Goal: Information Seeking & Learning: Learn about a topic

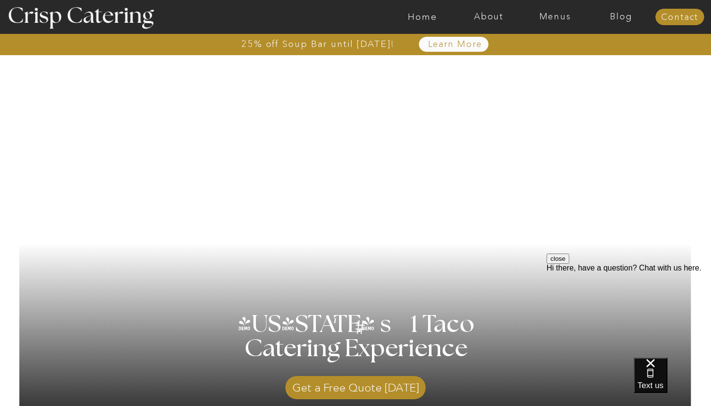
scroll to position [2, 0]
click at [563, 20] on nav "Menus" at bounding box center [555, 17] width 66 height 10
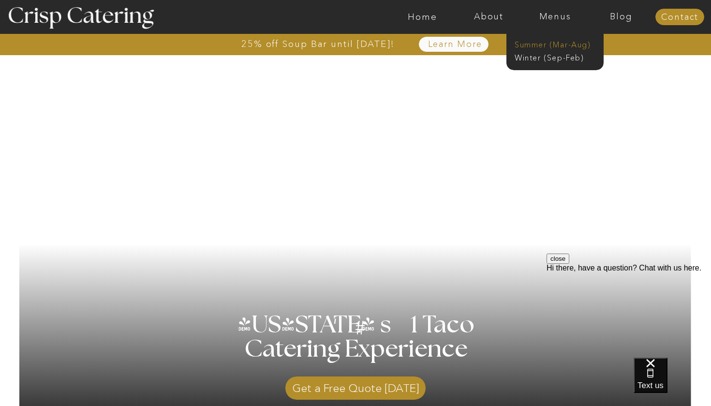
click at [567, 45] on nav "Summer (Mar-Aug)" at bounding box center [558, 43] width 87 height 9
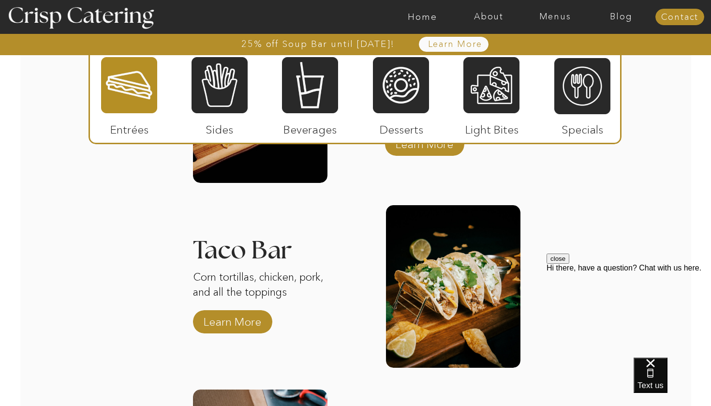
scroll to position [1104, 0]
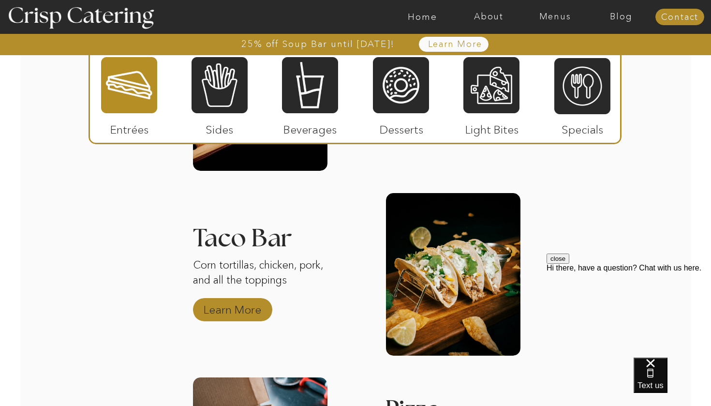
click at [245, 312] on p "Learn More" at bounding box center [232, 307] width 64 height 28
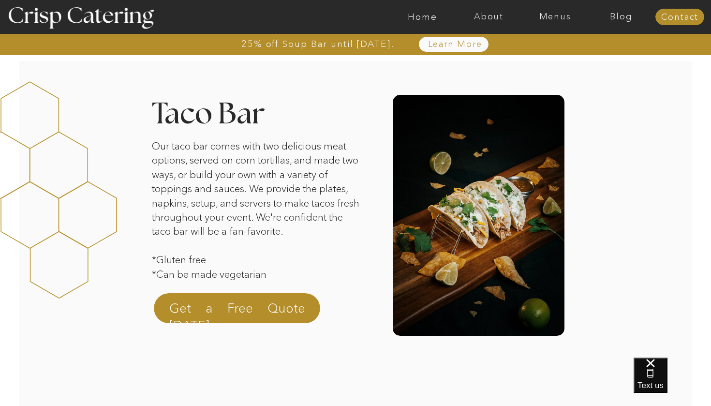
scroll to position [17, 0]
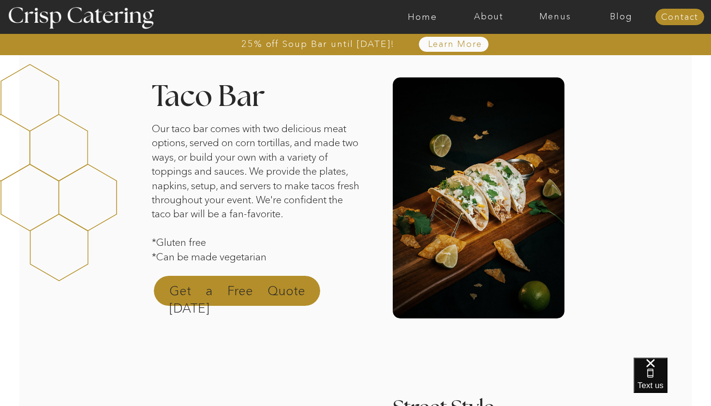
click at [260, 285] on p "Get a Free Quote [DATE]" at bounding box center [237, 293] width 136 height 23
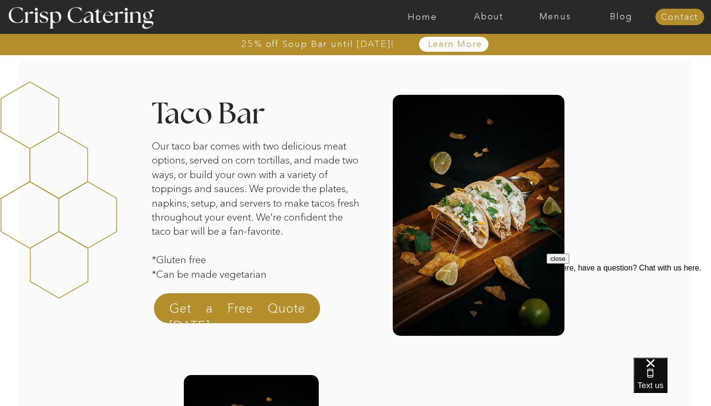
scroll to position [0, 0]
click at [555, 28] on div at bounding box center [393, 17] width 1535 height 34
click at [555, 19] on nav "Menus" at bounding box center [555, 17] width 66 height 10
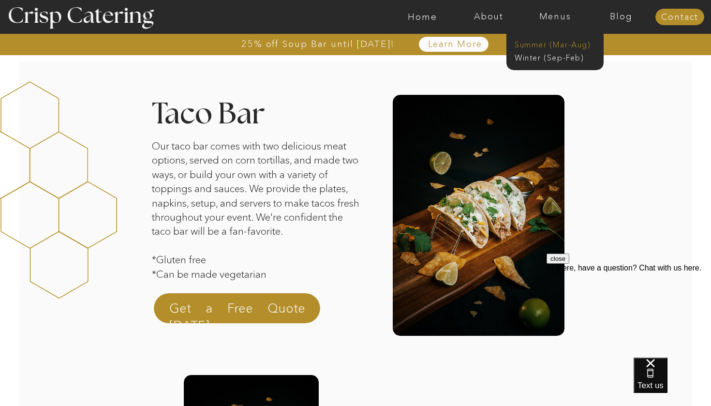
click at [551, 45] on nav "Summer (Mar-Aug)" at bounding box center [558, 43] width 87 height 9
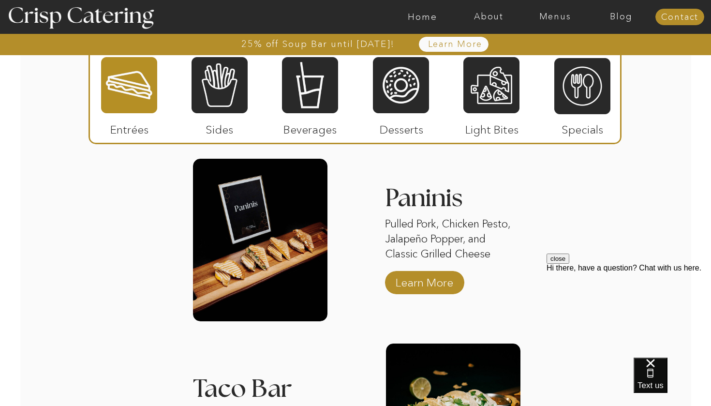
scroll to position [957, 0]
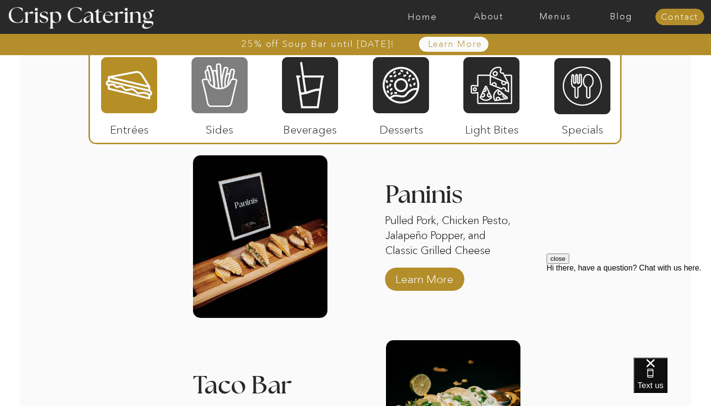
click at [231, 78] on div at bounding box center [220, 85] width 56 height 58
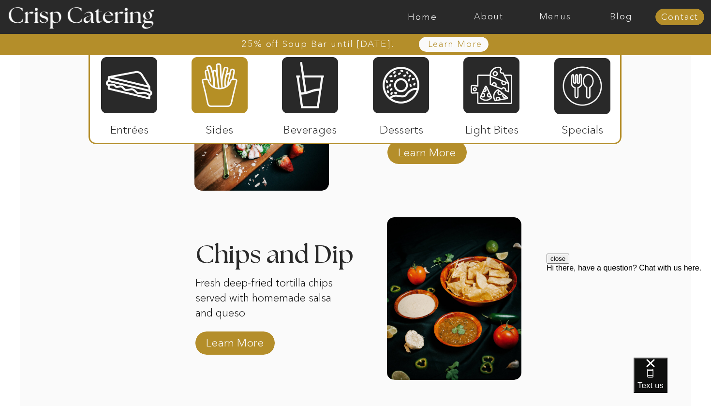
scroll to position [1279, 0]
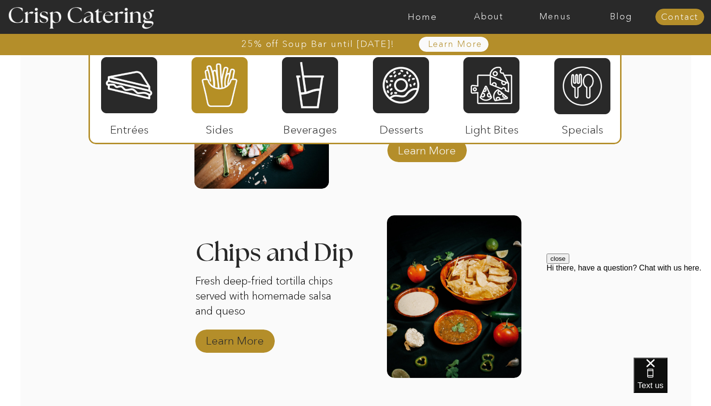
click at [248, 340] on p "Learn More" at bounding box center [235, 338] width 64 height 28
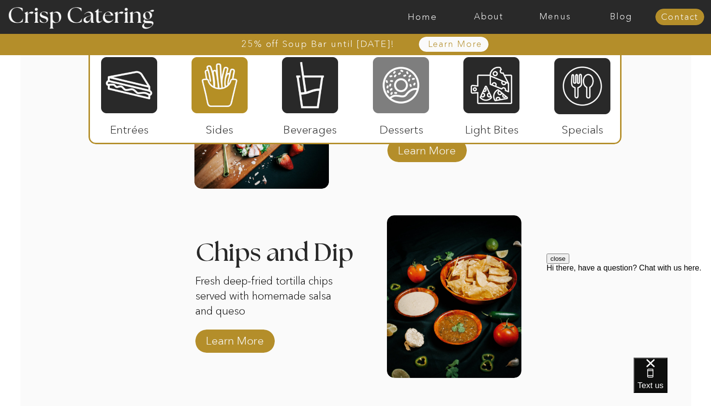
click at [387, 90] on div at bounding box center [401, 85] width 56 height 58
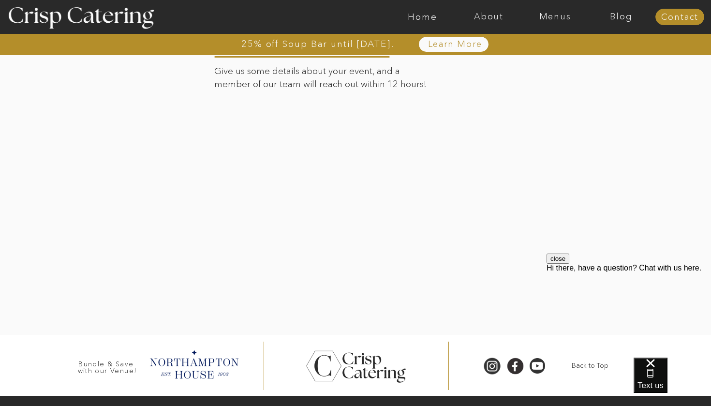
scroll to position [2018, 0]
